Goal: Task Accomplishment & Management: Manage account settings

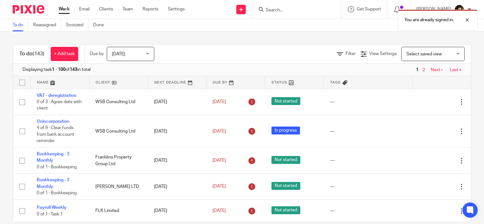
click at [287, 11] on div "You are already signed in." at bounding box center [360, 18] width 236 height 24
click at [304, 11] on div "You are already signed in." at bounding box center [360, 18] width 236 height 24
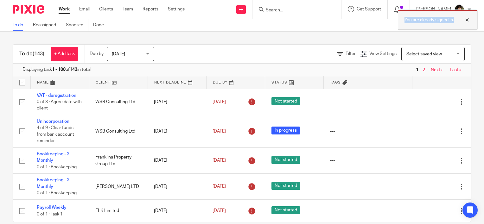
click at [470, 19] on div at bounding box center [462, 20] width 17 height 8
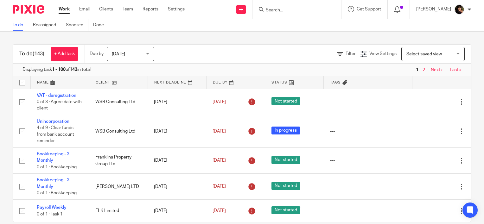
click at [311, 10] on input "Search" at bounding box center [293, 11] width 57 height 6
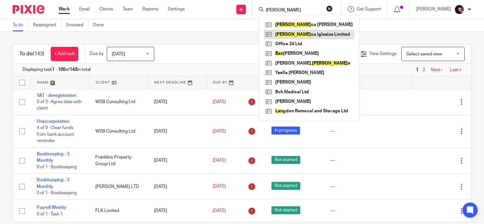
type input "blan"
click at [314, 35] on link at bounding box center [309, 35] width 91 height 10
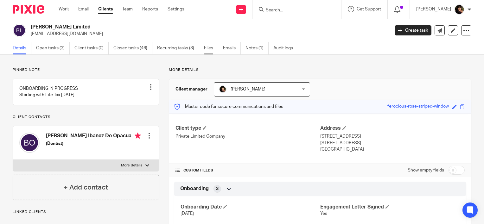
click at [207, 49] on link "Files" at bounding box center [211, 48] width 14 height 12
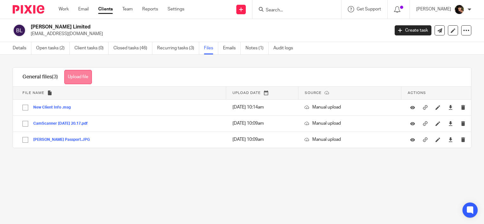
click at [86, 78] on button "Upload file" at bounding box center [78, 77] width 28 height 14
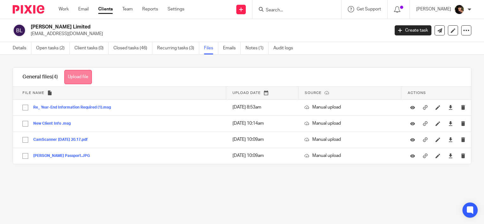
click at [87, 74] on button "Upload file" at bounding box center [78, 77] width 28 height 14
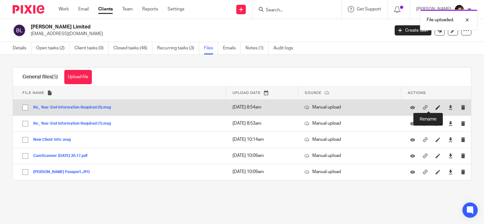
click at [436, 107] on icon at bounding box center [438, 107] width 5 height 5
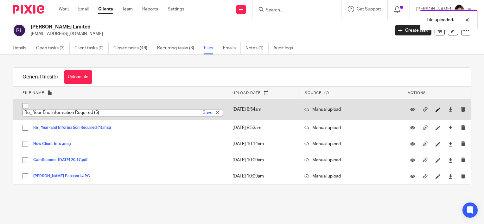
click at [436, 107] on link at bounding box center [440, 110] width 8 height 6
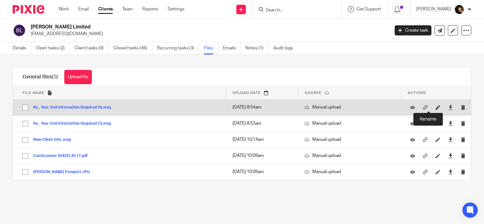
click at [436, 107] on icon at bounding box center [438, 107] width 5 height 5
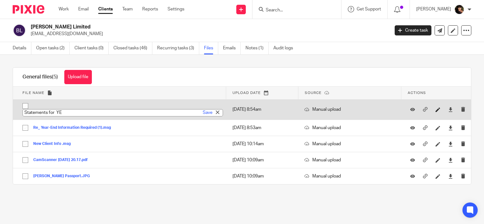
type input "Statements for YE"
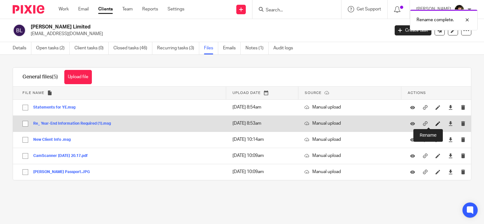
click at [436, 123] on icon at bounding box center [438, 123] width 5 height 5
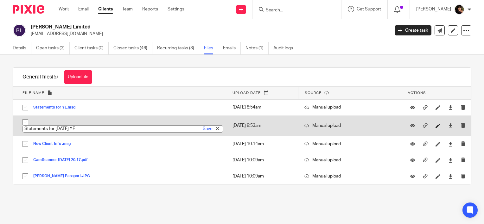
type input "Statements for 31.03.25 YE"
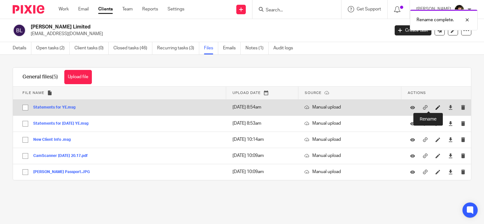
click at [436, 105] on icon at bounding box center [438, 107] width 5 height 5
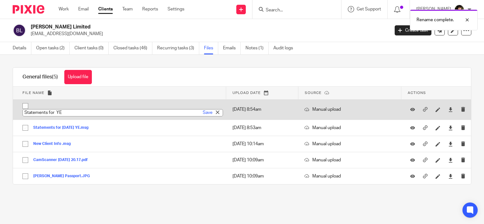
click at [190, 113] on input "Statements for YE" at bounding box center [123, 112] width 201 height 7
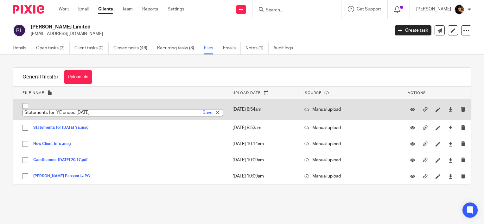
type input "Statements for YE ended 31.03.25"
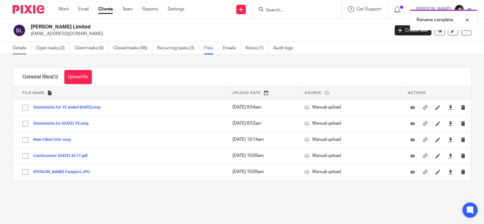
click at [22, 48] on link "Details" at bounding box center [22, 48] width 19 height 12
